Goal: Communication & Community: Share content

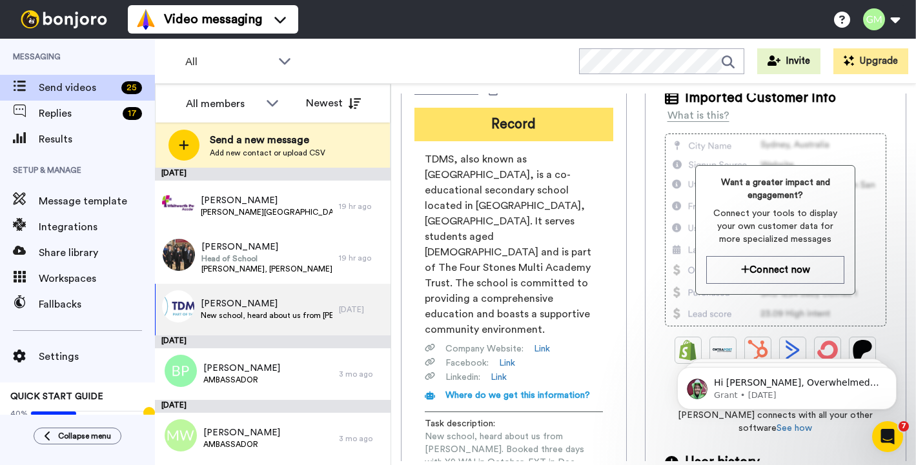
scroll to position [74, 0]
click at [573, 117] on button "Record" at bounding box center [513, 125] width 199 height 34
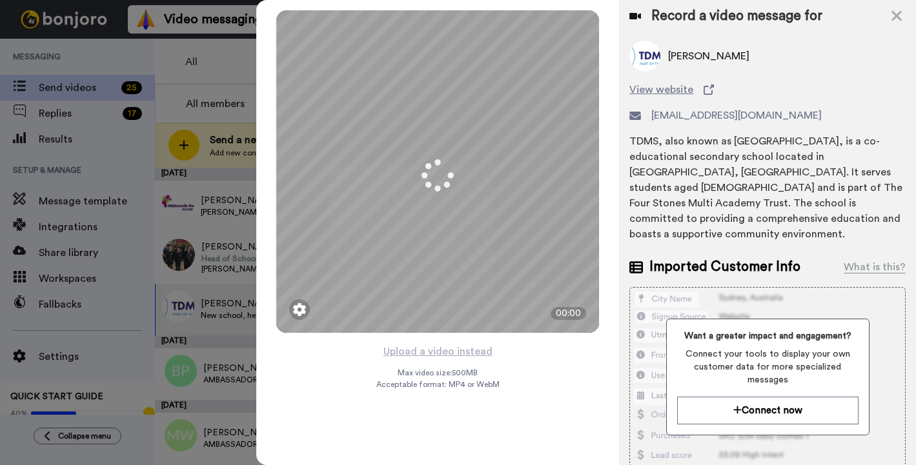
scroll to position [14, 0]
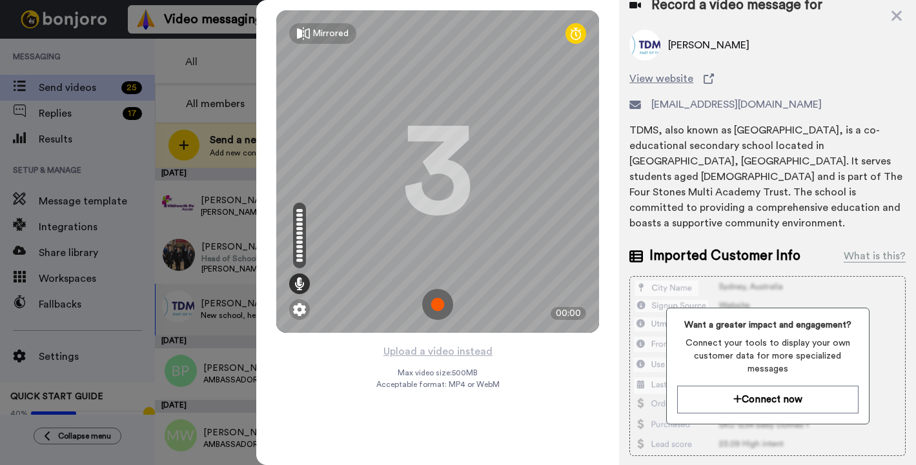
click at [440, 305] on img at bounding box center [437, 304] width 31 height 31
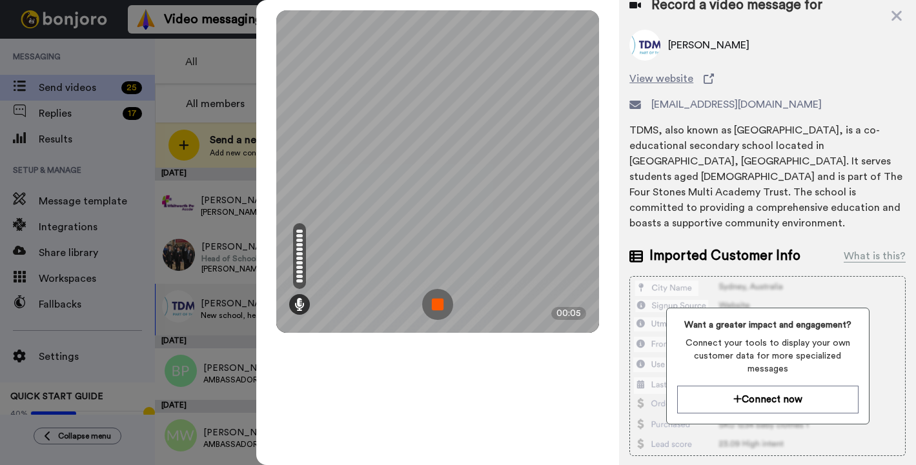
click at [440, 305] on img at bounding box center [437, 304] width 31 height 31
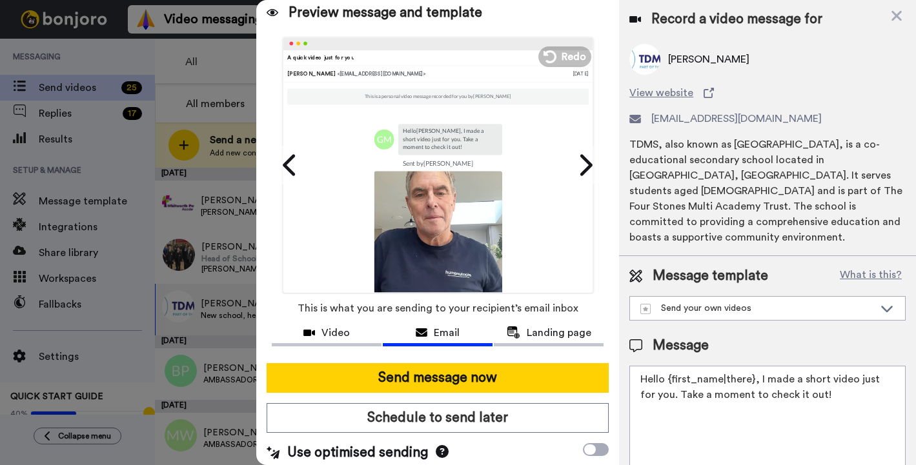
scroll to position [0, 0]
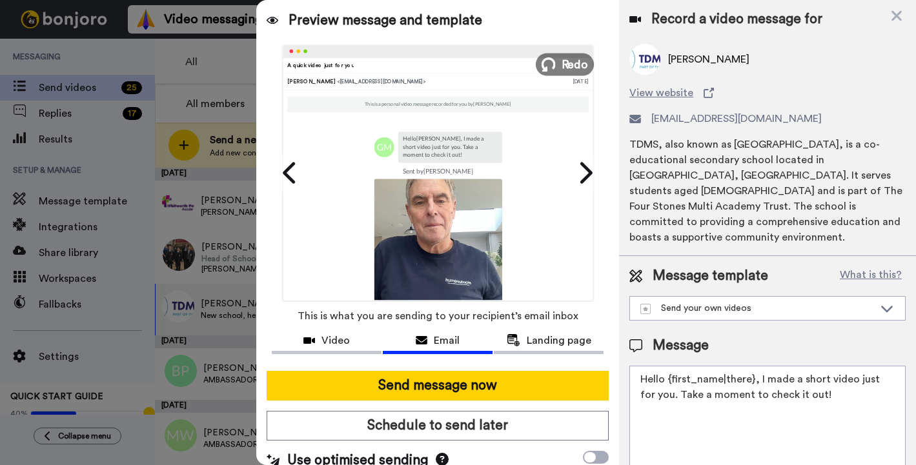
click at [566, 72] on span "Redo" at bounding box center [574, 63] width 27 height 17
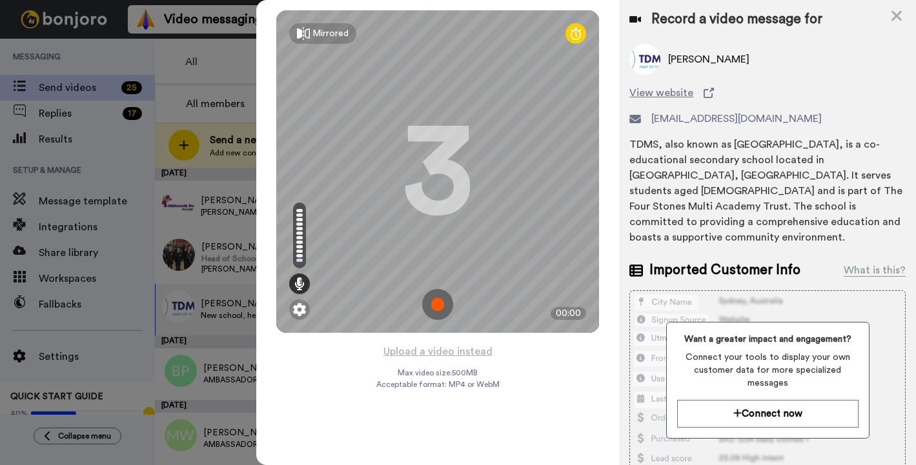
click at [439, 303] on img at bounding box center [437, 304] width 31 height 31
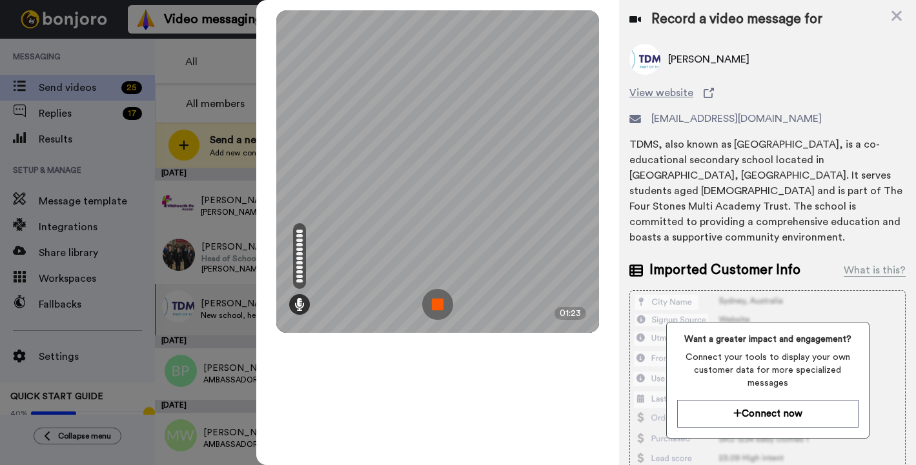
click at [439, 303] on img at bounding box center [437, 304] width 31 height 31
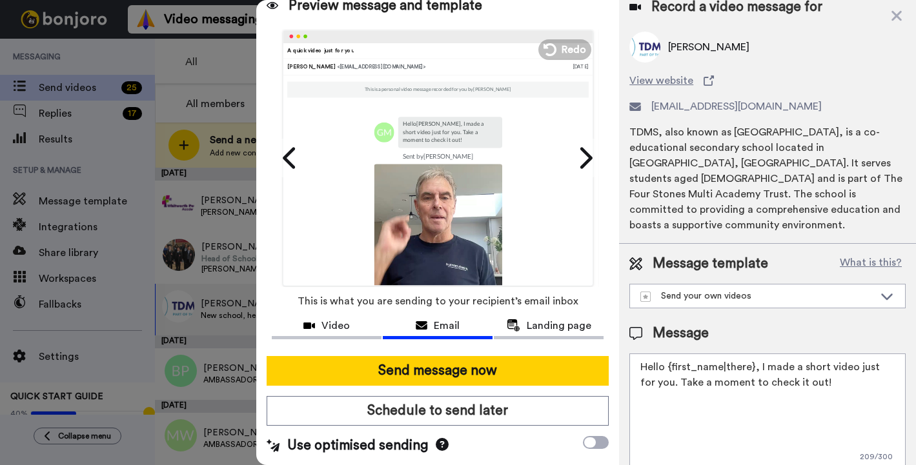
scroll to position [12, 0]
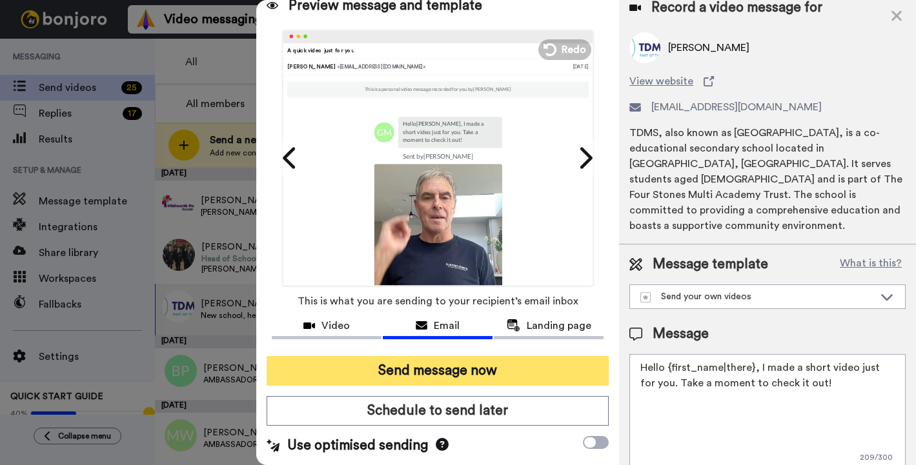
click at [487, 370] on button "Send message now" at bounding box center [437, 371] width 342 height 30
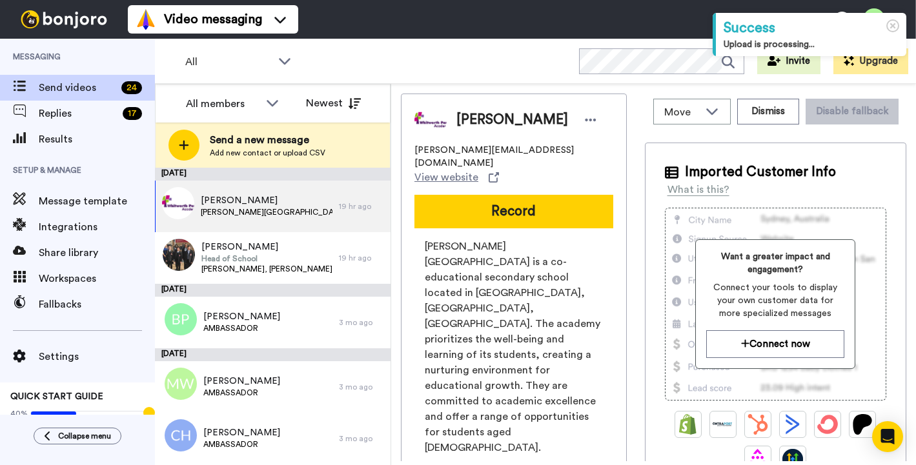
click at [409, 321] on div "[PERSON_NAME] [PERSON_NAME][EMAIL_ADDRESS][DOMAIN_NAME] View website Record [PE…" at bounding box center [514, 364] width 226 height 540
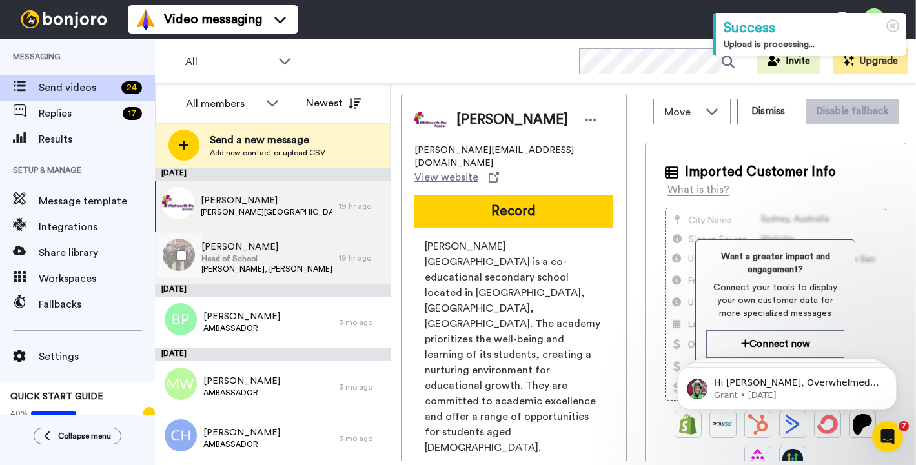
click at [350, 274] on div "[PERSON_NAME] Head of School [PERSON_NAME], [PERSON_NAME] did Y11 day in Septem…" at bounding box center [273, 258] width 236 height 52
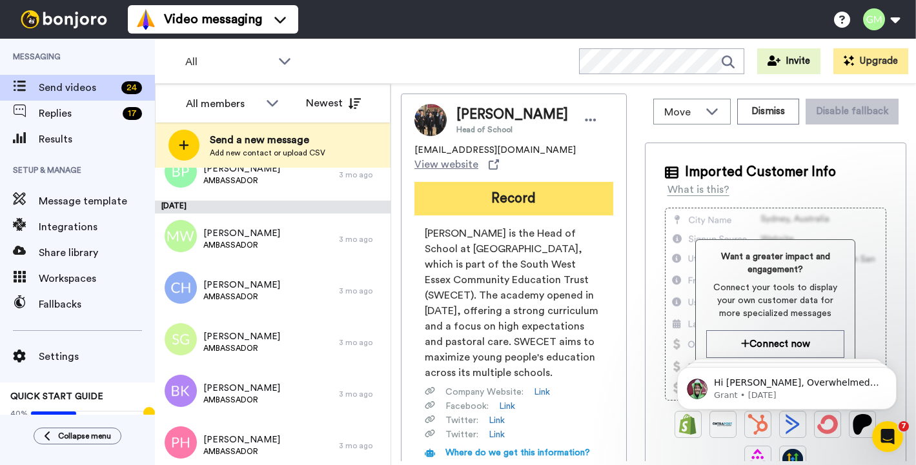
click at [531, 187] on button "Record" at bounding box center [513, 199] width 199 height 34
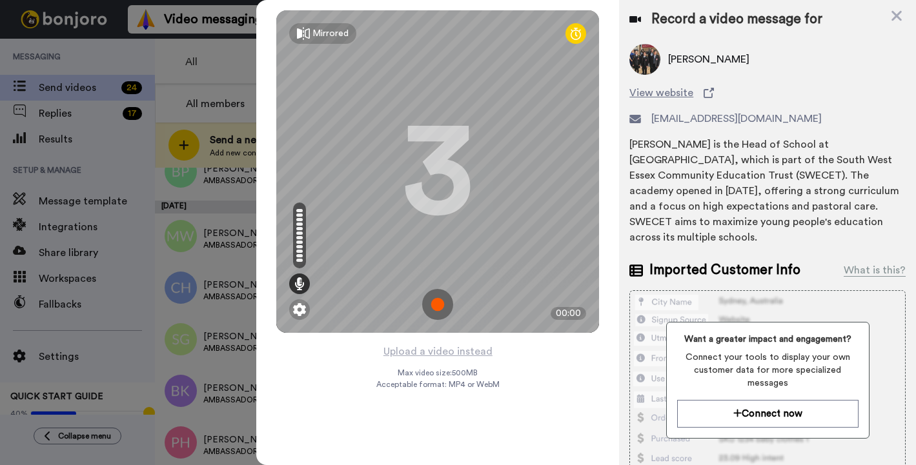
click at [441, 302] on img at bounding box center [437, 304] width 31 height 31
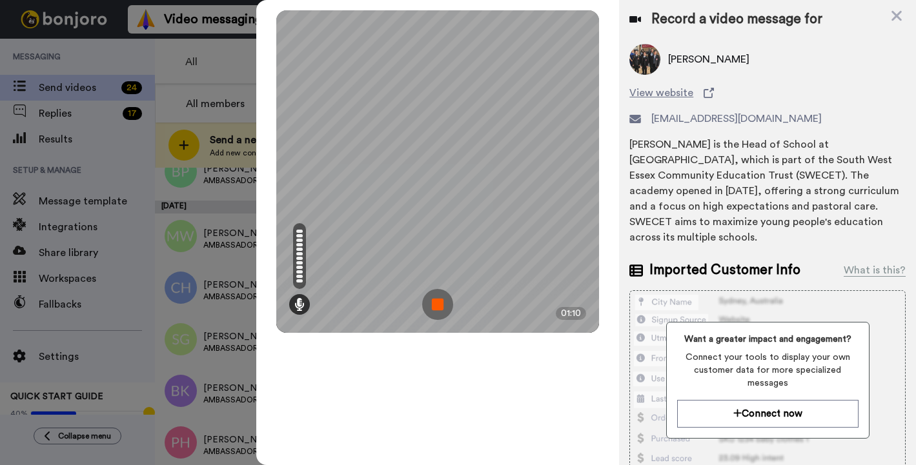
click at [441, 305] on img at bounding box center [437, 304] width 31 height 31
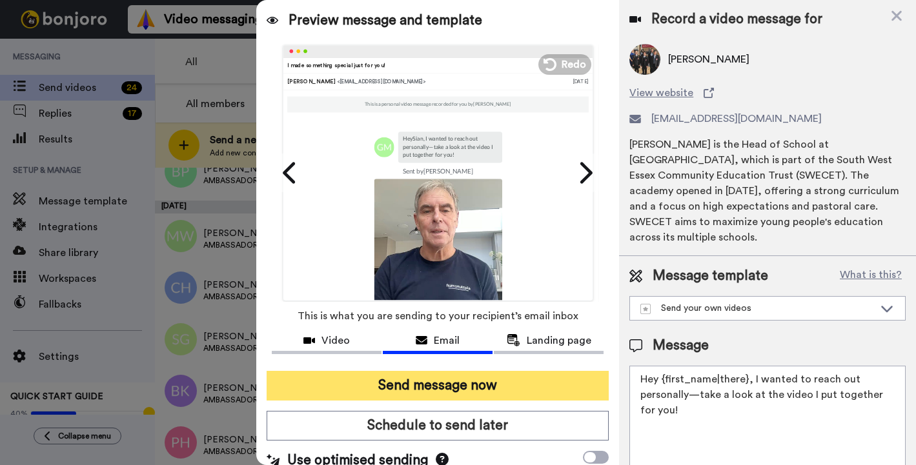
click at [431, 377] on button "Send message now" at bounding box center [437, 386] width 342 height 30
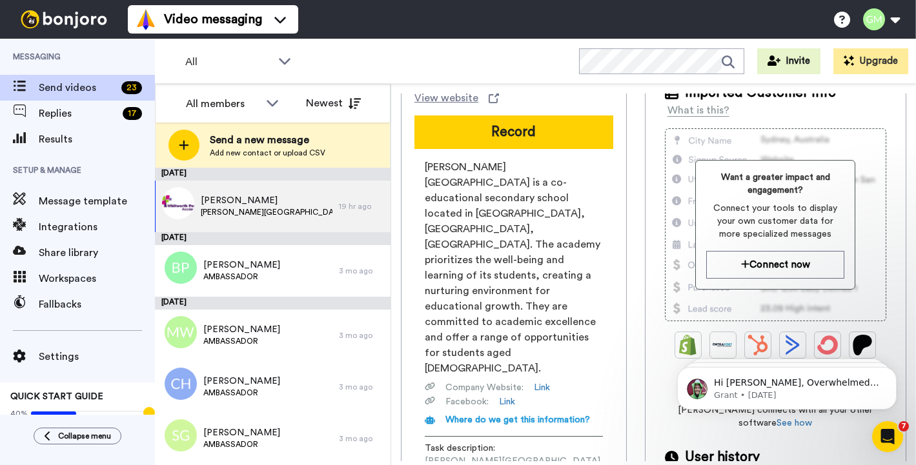
scroll to position [62, 0]
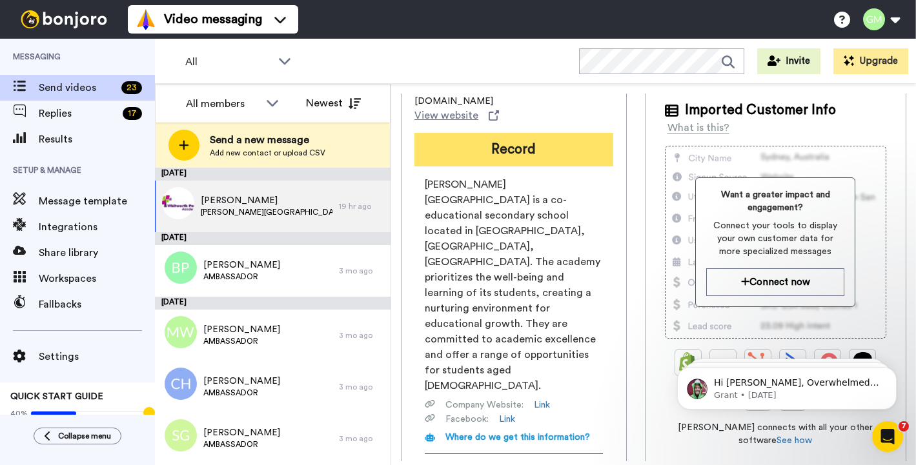
click at [490, 136] on button "Record" at bounding box center [513, 150] width 199 height 34
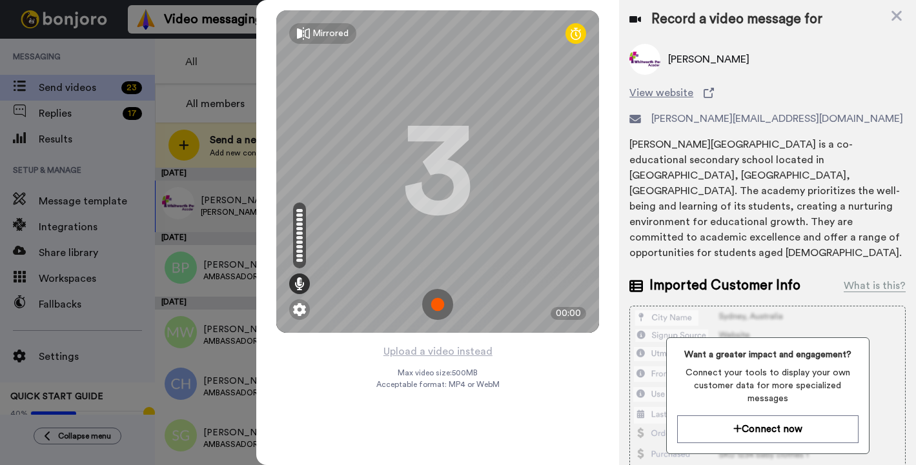
click at [439, 303] on img at bounding box center [437, 304] width 31 height 31
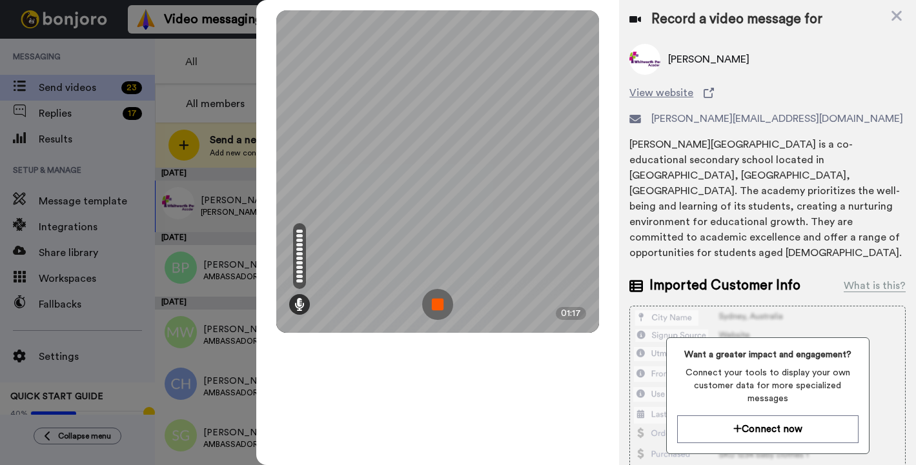
click at [443, 306] on img at bounding box center [437, 304] width 31 height 31
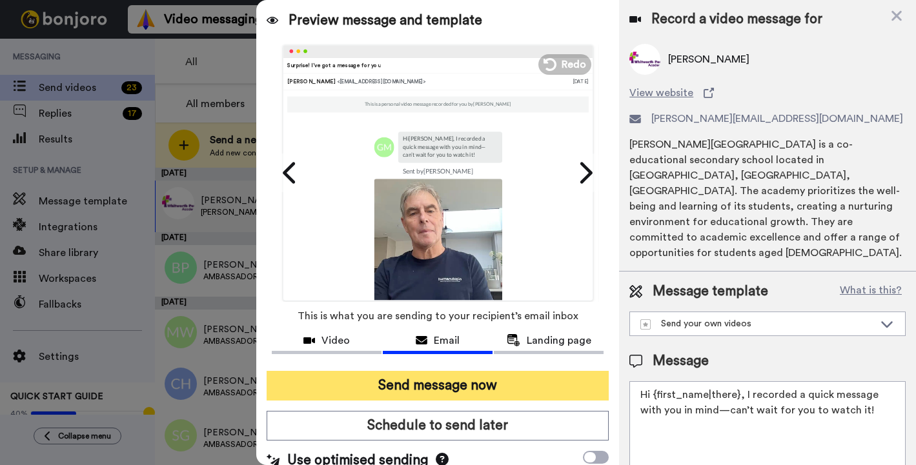
click at [428, 389] on button "Send message now" at bounding box center [437, 386] width 342 height 30
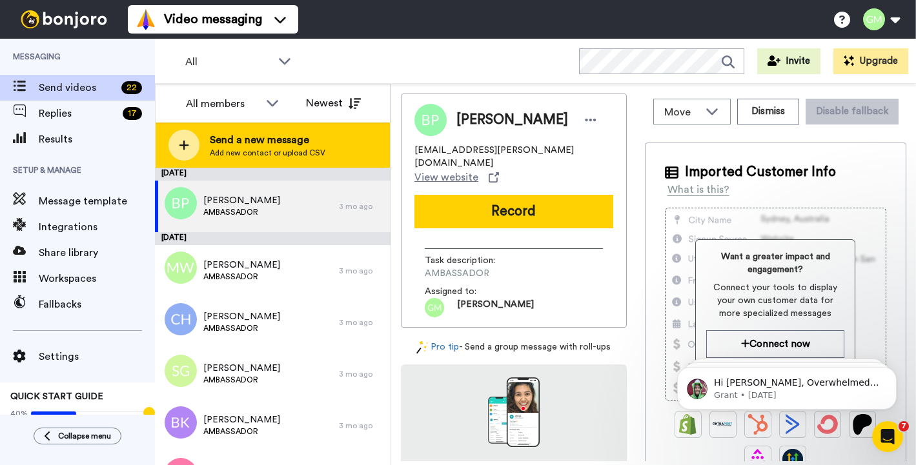
click at [295, 142] on span "Send a new message" at bounding box center [267, 139] width 115 height 15
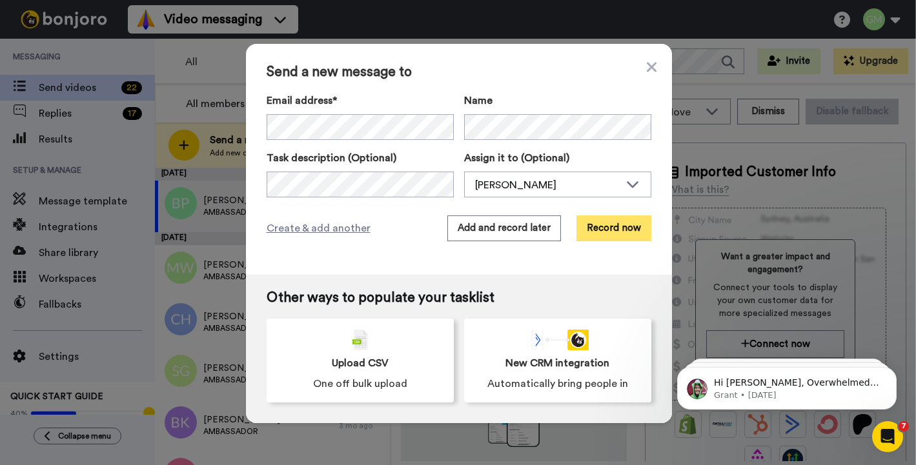
click at [587, 228] on button "Record now" at bounding box center [613, 229] width 75 height 26
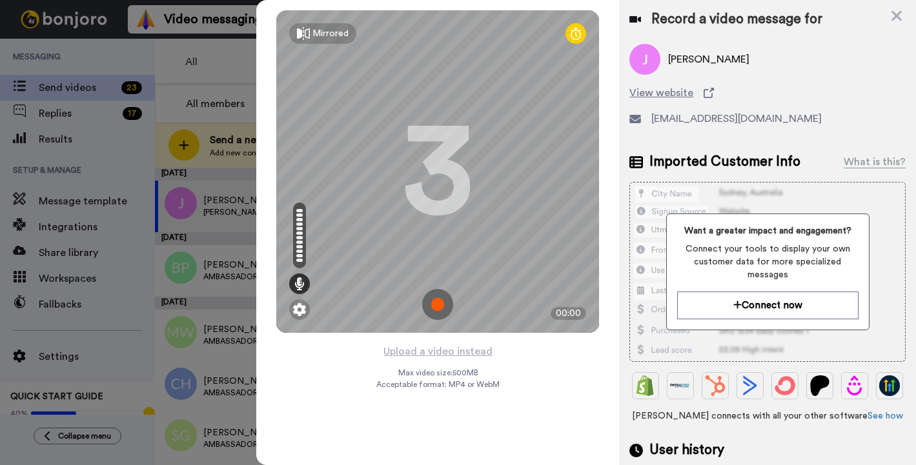
click at [434, 308] on img at bounding box center [437, 304] width 31 height 31
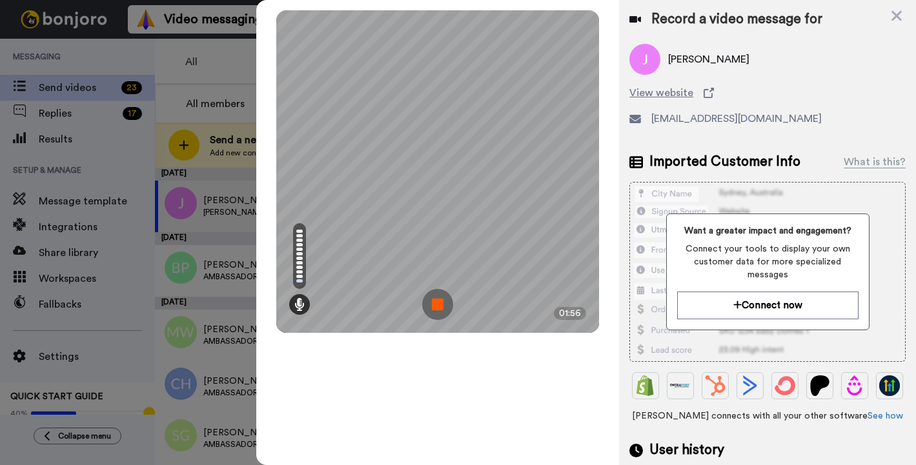
click at [437, 309] on img at bounding box center [437, 304] width 31 height 31
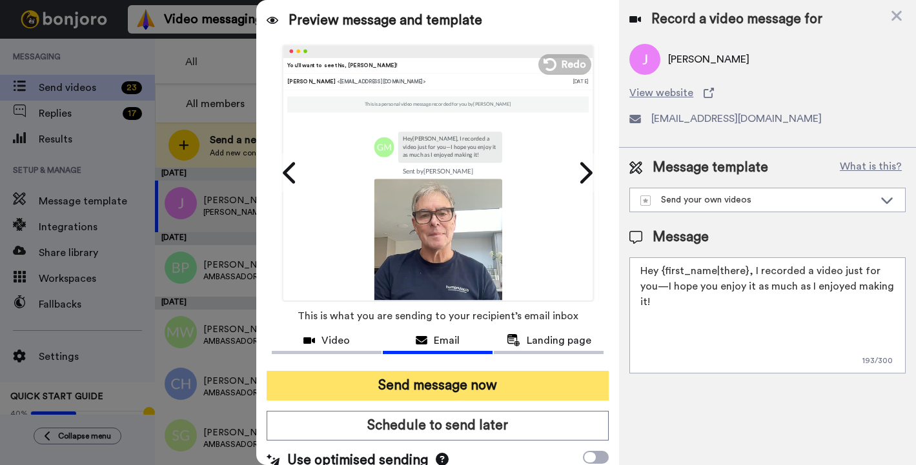
click at [425, 381] on button "Send message now" at bounding box center [437, 386] width 342 height 30
